Goal: Task Accomplishment & Management: Use online tool/utility

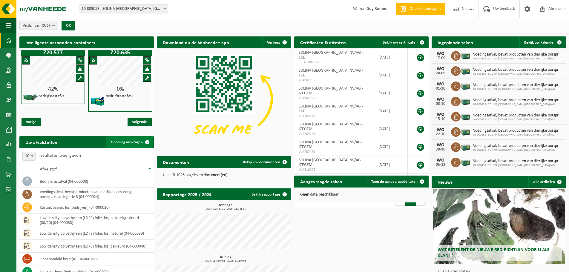
click at [133, 142] on span "Ophaling aanvragen" at bounding box center [127, 142] width 32 height 4
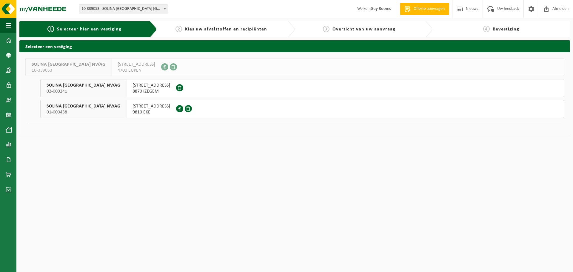
click at [133, 110] on span "9810 EKE" at bounding box center [152, 112] width 38 height 6
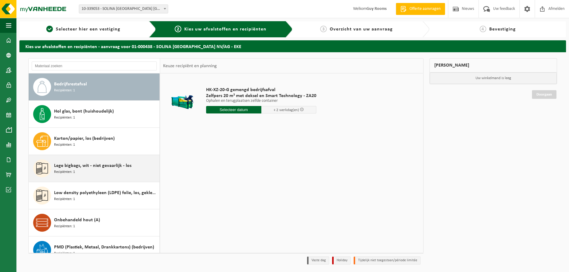
click at [90, 169] on div "Lege bigbags, wit - niet gevaarlijk - los Recipiënten: 1" at bounding box center [106, 168] width 104 height 18
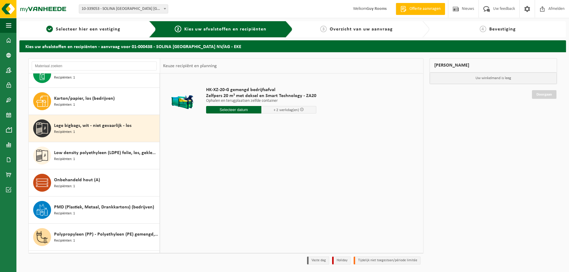
scroll to position [65, 0]
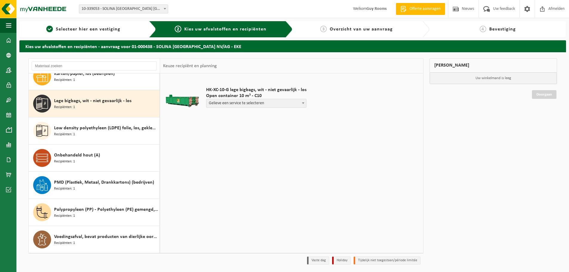
click at [301, 102] on span at bounding box center [303, 103] width 6 height 8
select select "P2PL-VEL-095257_HK-XC-10-GN-00_04-000991_46"
click at [228, 115] on input "text" at bounding box center [231, 114] width 50 height 7
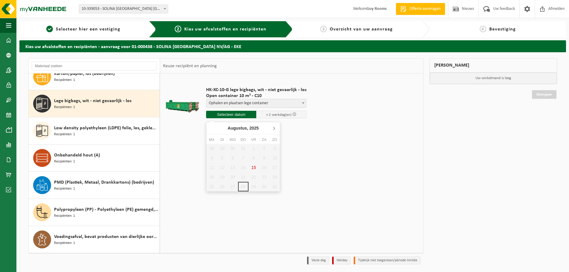
click at [275, 127] on icon at bounding box center [274, 128] width 10 height 10
click at [222, 146] on div "2" at bounding box center [222, 149] width 10 height 10
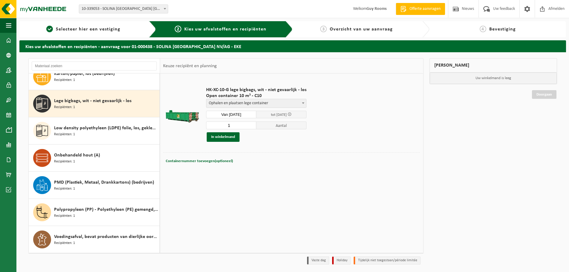
click at [291, 114] on span at bounding box center [290, 114] width 4 height 4
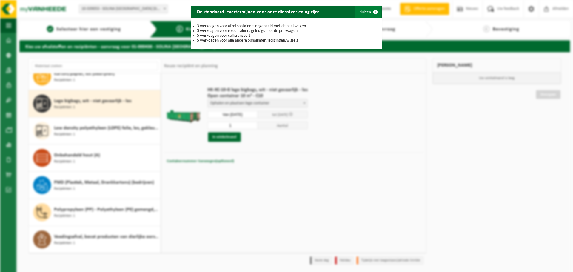
click at [364, 13] on button "Sluiten" at bounding box center [368, 12] width 27 height 12
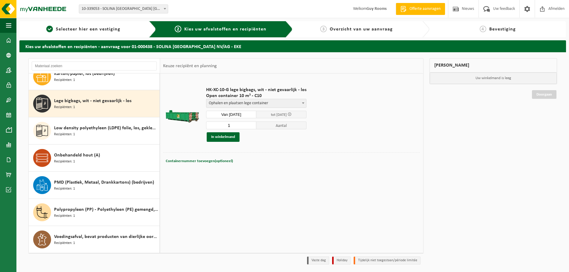
click at [245, 114] on input "Van [DATE]" at bounding box center [231, 114] width 50 height 7
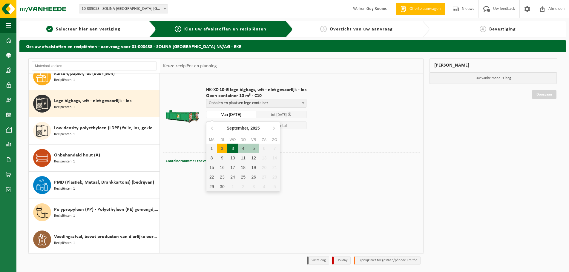
click at [234, 147] on div "3" at bounding box center [232, 149] width 10 height 10
type input "Van [DATE]"
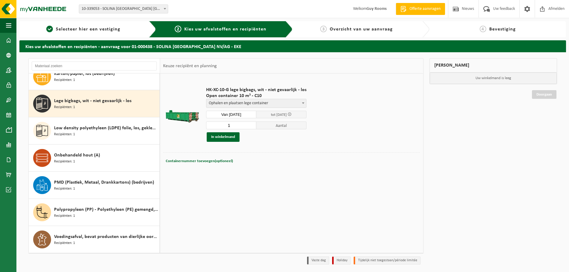
click at [242, 114] on input "Van [DATE]" at bounding box center [231, 114] width 50 height 7
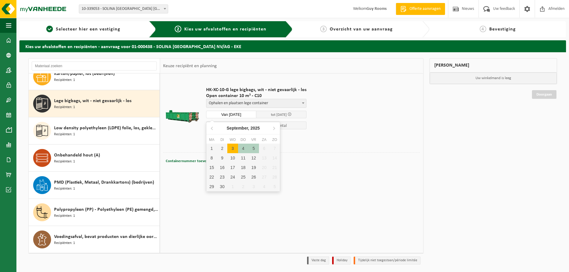
click at [233, 147] on div "3" at bounding box center [232, 149] width 10 height 10
click at [224, 148] on div "2" at bounding box center [222, 149] width 10 height 10
type input "Van [DATE]"
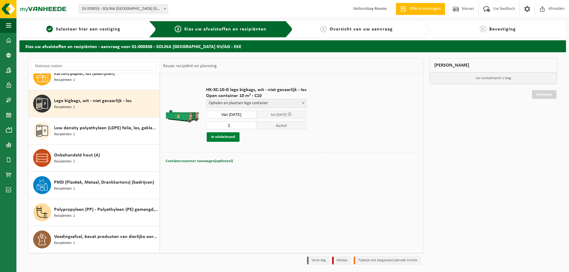
click at [228, 135] on button "In winkelmand" at bounding box center [223, 137] width 33 height 10
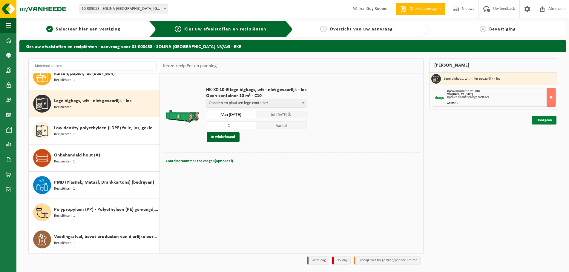
click at [543, 121] on link "Doorgaan" at bounding box center [544, 120] width 24 height 9
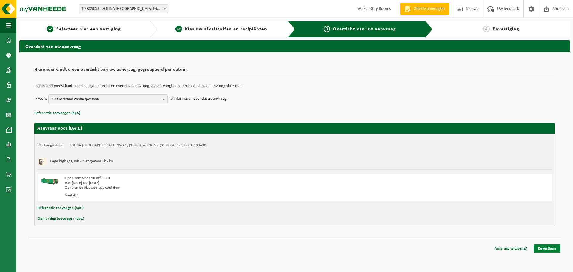
click at [554, 247] on link "Bevestigen" at bounding box center [547, 248] width 27 height 9
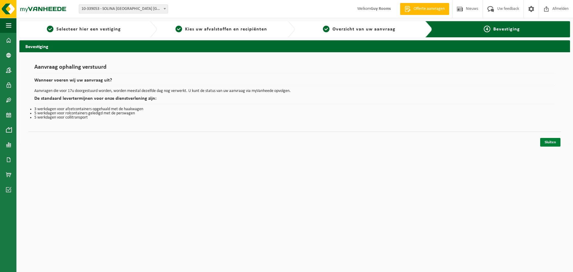
click at [551, 140] on link "Sluiten" at bounding box center [550, 142] width 20 height 9
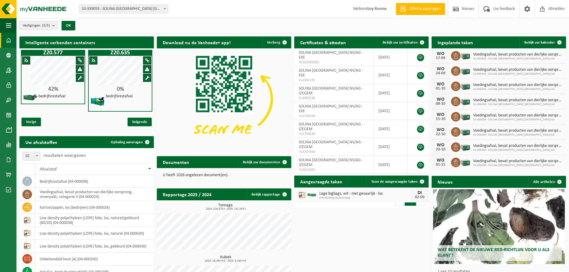
click at [134, 20] on div "Vestigingen (3/3) Alles selecteren Alles deselecteren Actieve selecteren SOLINA…" at bounding box center [292, 26] width 552 height 16
